Goal: Transaction & Acquisition: Purchase product/service

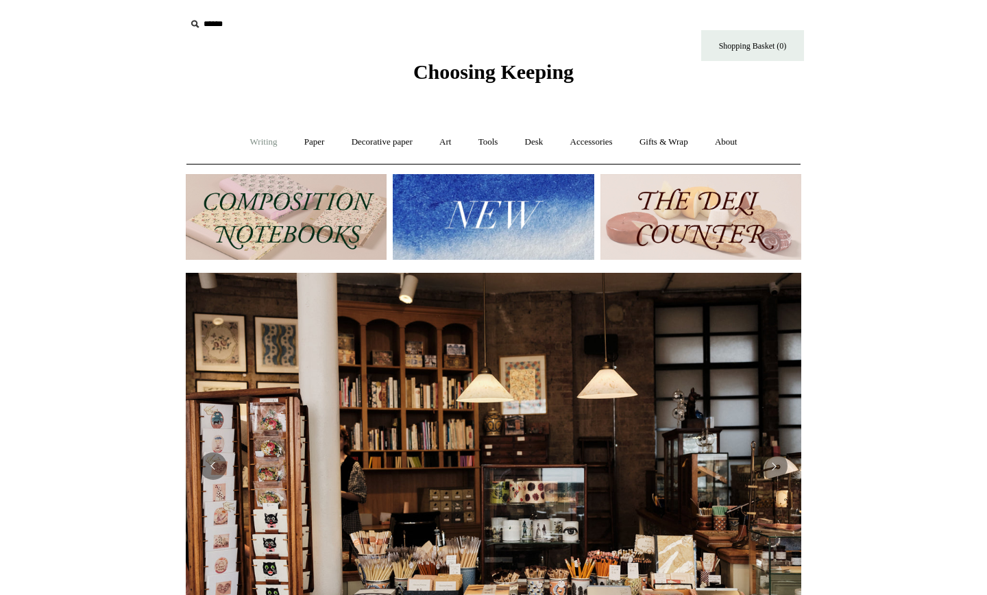
click at [256, 145] on link "Writing +" at bounding box center [264, 142] width 52 height 36
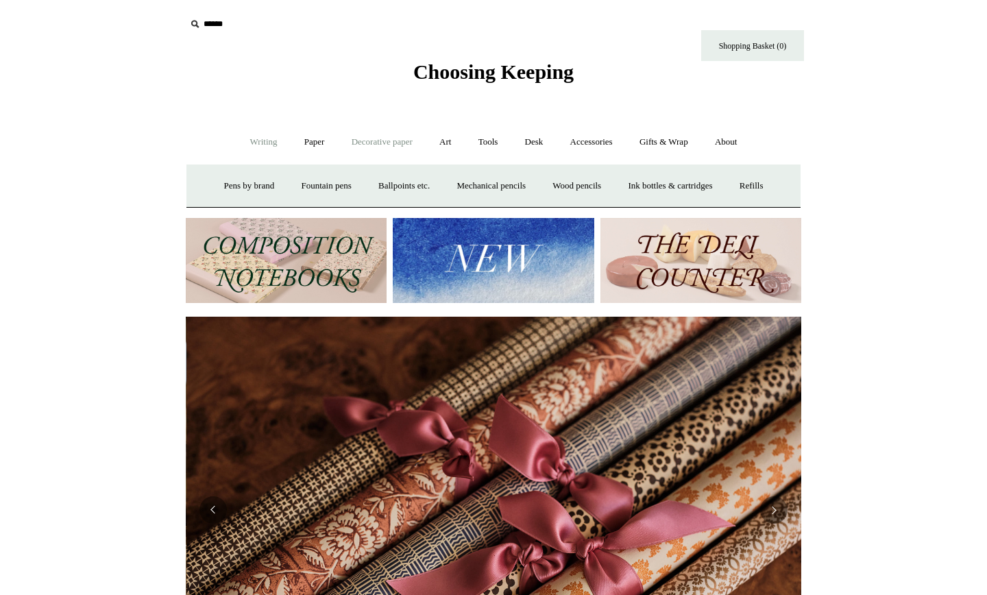
scroll to position [0, 1230]
click at [306, 149] on link "Paper +" at bounding box center [314, 142] width 45 height 36
click at [286, 187] on link "Notebooks +" at bounding box center [301, 186] width 63 height 36
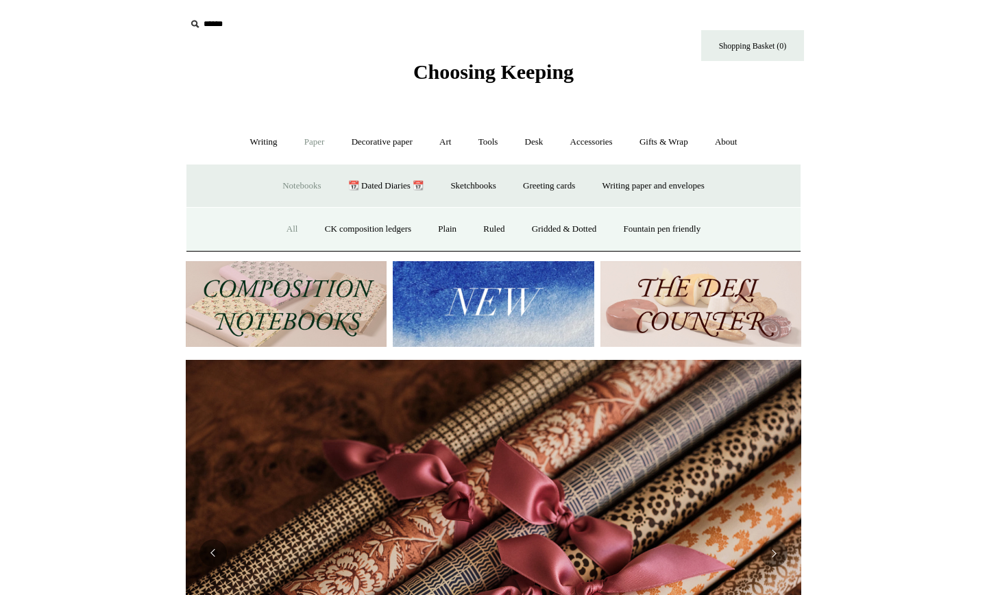
click at [290, 226] on link "All" at bounding box center [292, 229] width 36 height 36
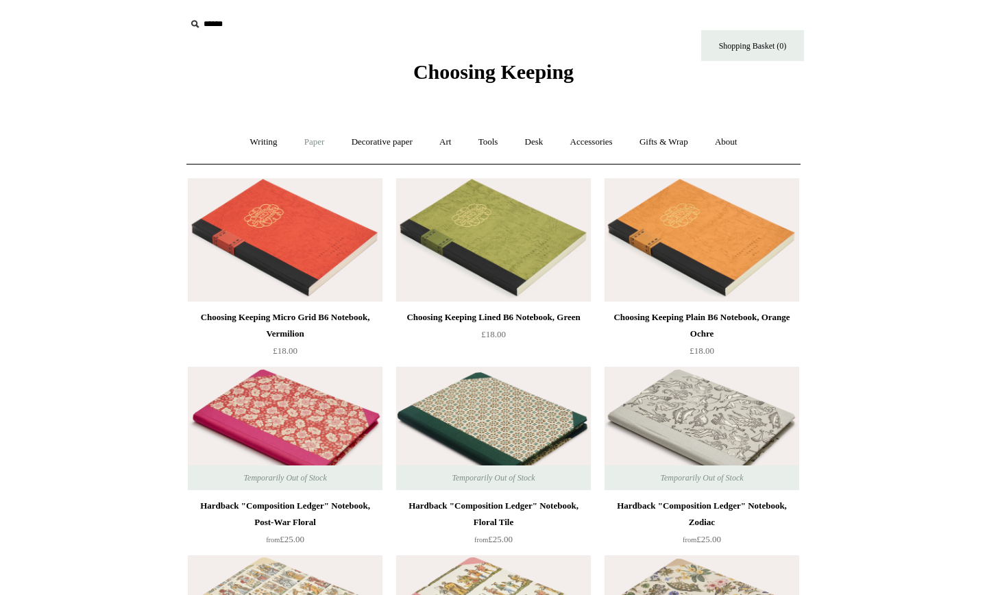
click at [301, 143] on link "Paper +" at bounding box center [314, 142] width 45 height 36
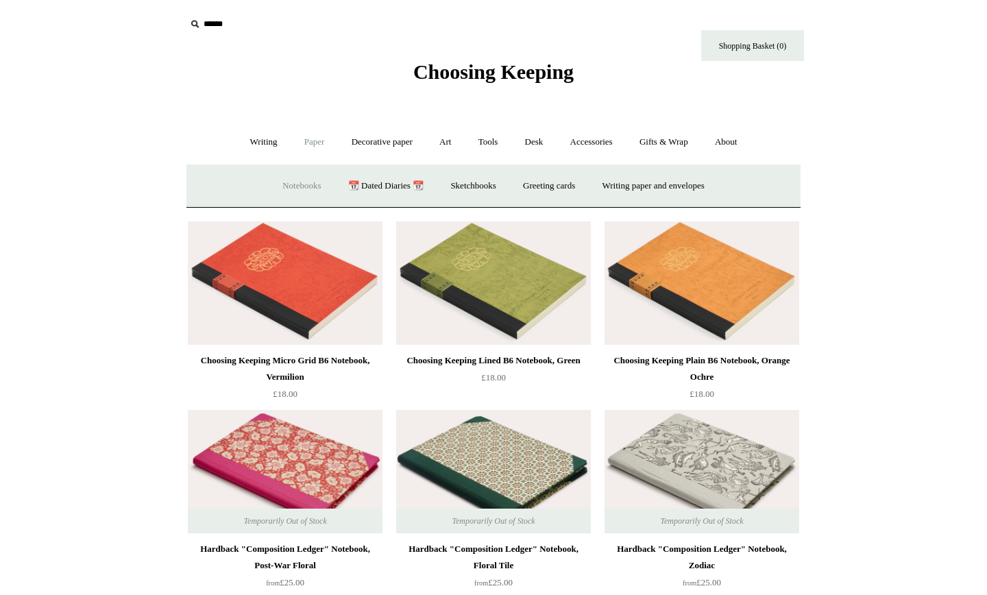
click at [291, 176] on link "Notebooks +" at bounding box center [301, 186] width 63 height 36
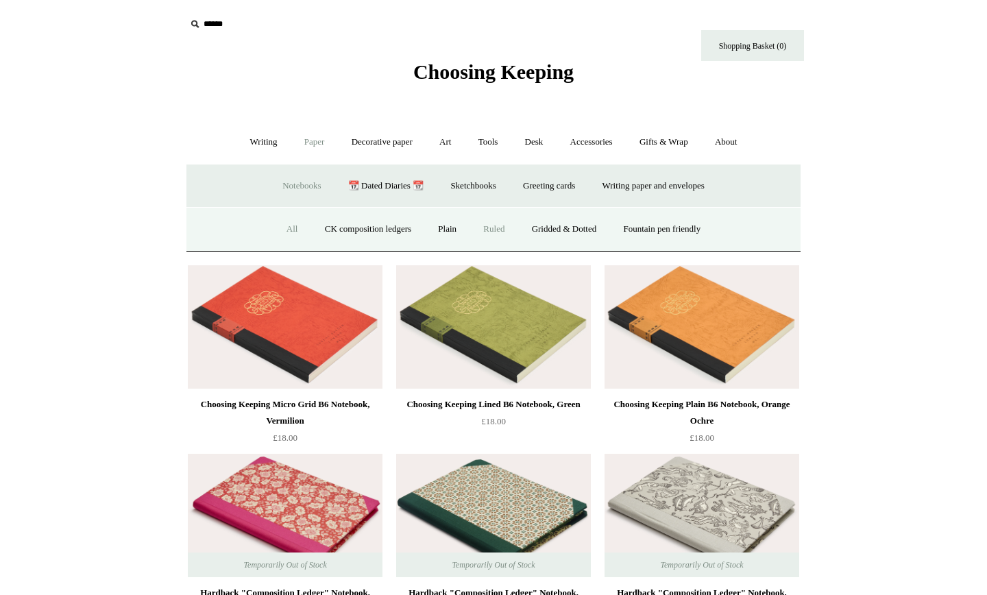
click at [484, 230] on link "Ruled" at bounding box center [494, 229] width 46 height 36
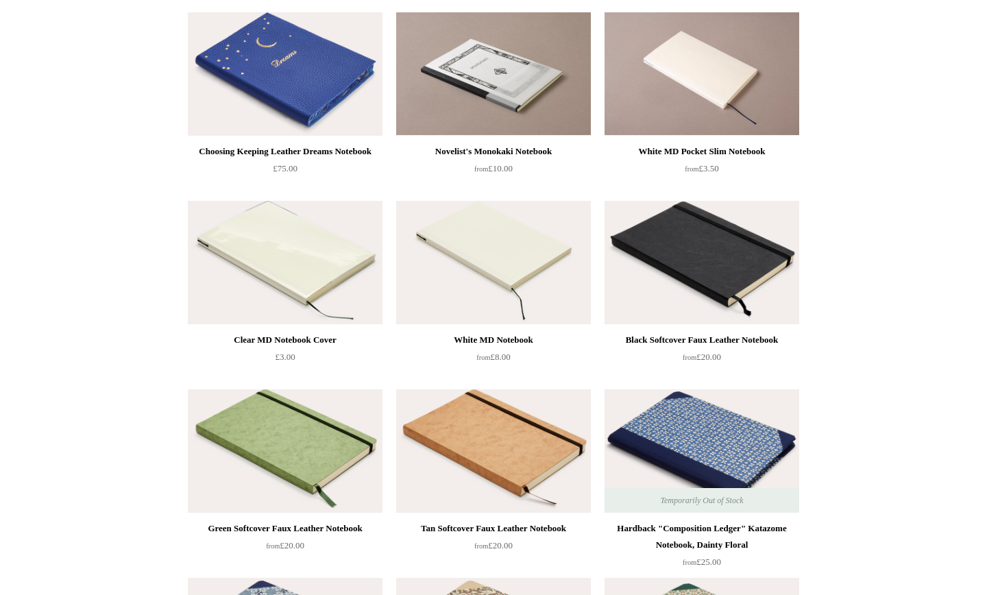
scroll to position [732, 0]
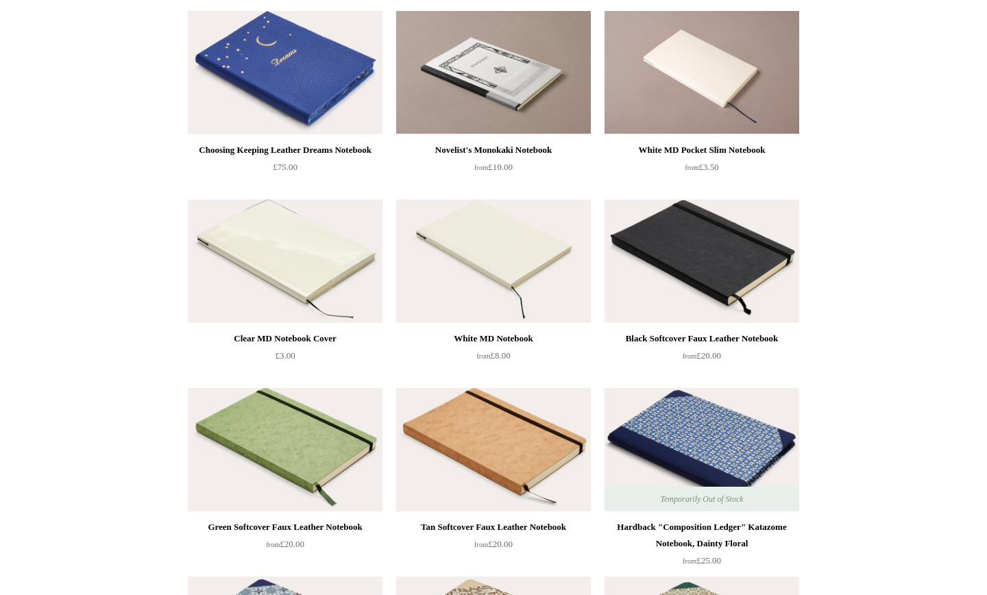
click at [662, 298] on img at bounding box center [701, 260] width 195 height 123
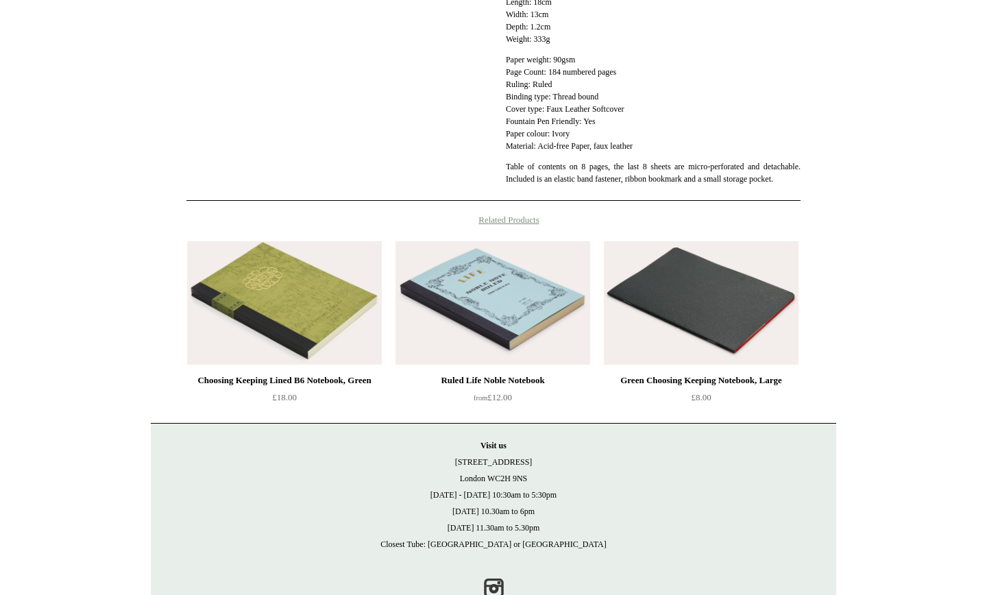
scroll to position [583, 0]
